Goal: Task Accomplishment & Management: Use online tool/utility

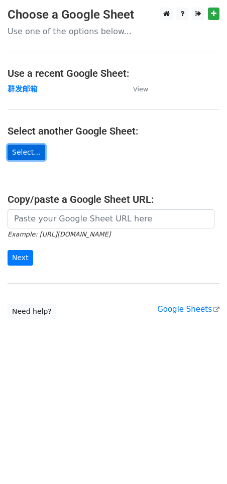
click at [35, 153] on link "Select..." at bounding box center [27, 153] width 38 height 16
click at [27, 343] on body "Choose a Google Sheet Use one of the options below... Use a recent Google Sheet…" at bounding box center [113, 184] width 227 height 352
click at [37, 148] on link "Select..." at bounding box center [27, 153] width 38 height 16
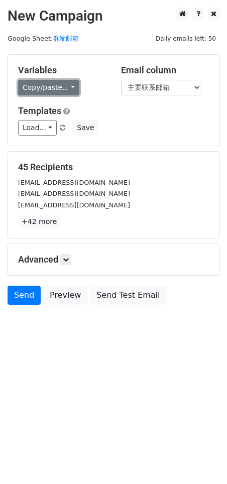
click at [52, 87] on link "Copy/paste..." at bounding box center [48, 88] width 61 height 16
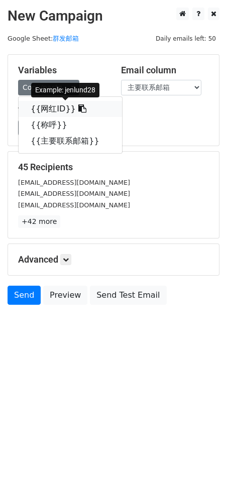
click at [52, 103] on link "{{网红ID}}" at bounding box center [70, 109] width 103 height 16
